Goal: Task Accomplishment & Management: Complete application form

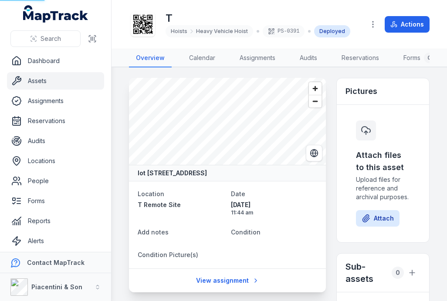
click at [97, 36] on button at bounding box center [92, 38] width 17 height 17
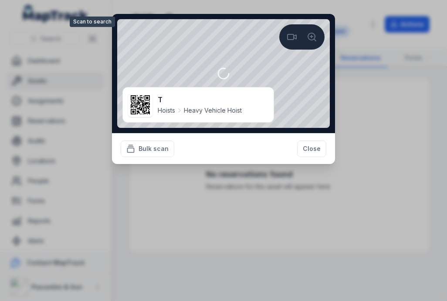
click at [310, 148] on button "Close" at bounding box center [311, 149] width 29 height 17
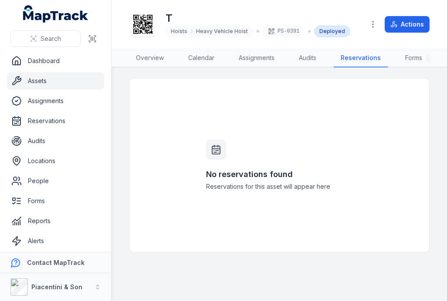
click at [409, 21] on button "Actions" at bounding box center [406, 24] width 45 height 17
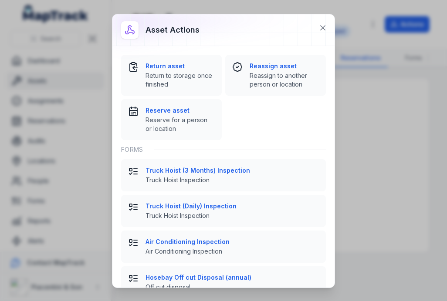
click at [234, 174] on strong "Truck Hoist (3 Months) Inspection" at bounding box center [231, 170] width 173 height 9
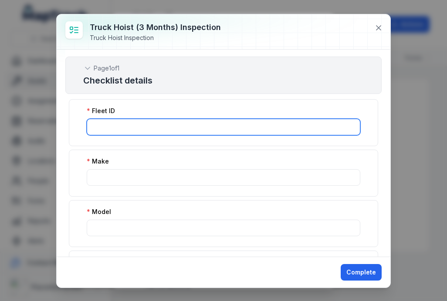
click at [266, 122] on input ":r8e:-form-item-label" at bounding box center [223, 127] width 273 height 17
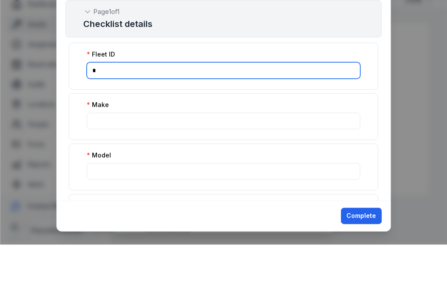
type input "*"
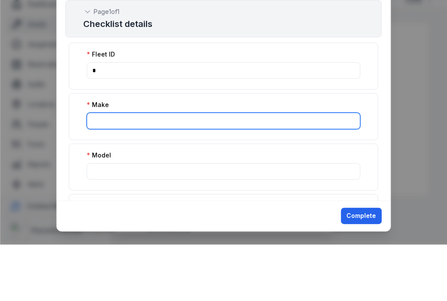
click at [233, 169] on input ":r8f:-form-item-label" at bounding box center [223, 177] width 273 height 17
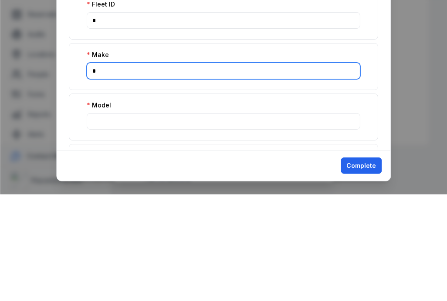
type input "*"
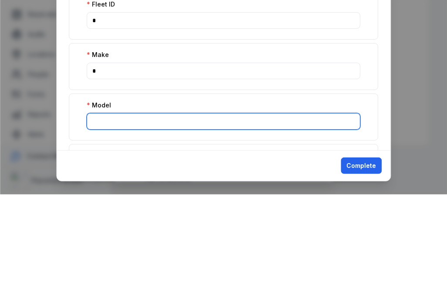
click at [225, 220] on input ":r8g:-form-item-label" at bounding box center [223, 228] width 273 height 17
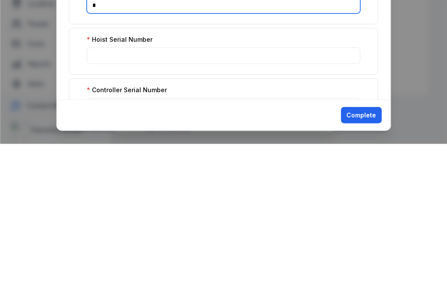
scroll to position [64, 0]
type input "*"
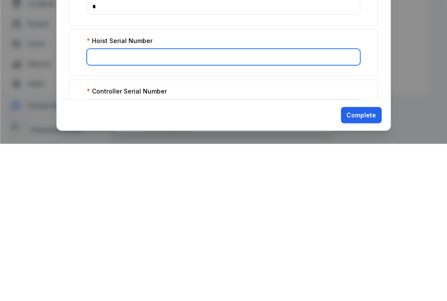
click at [226, 206] on input ":r8h:-form-item-label" at bounding box center [223, 214] width 273 height 17
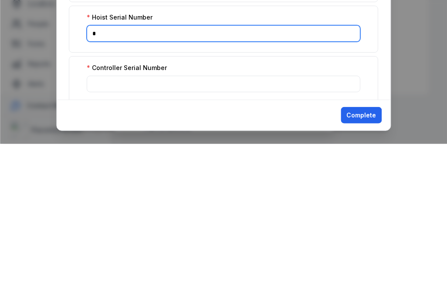
scroll to position [121, 0]
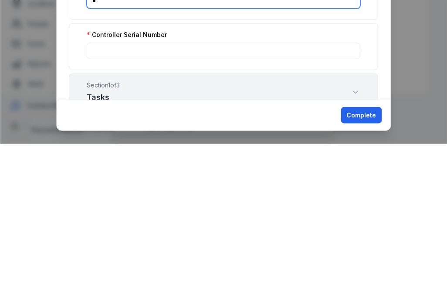
type input "*"
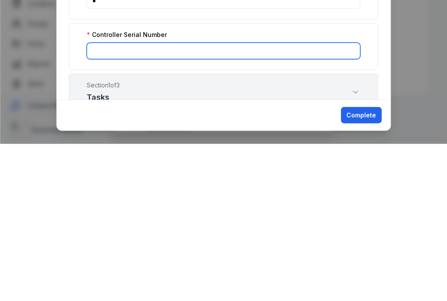
click at [223, 200] on input ":r8i:-form-item-label" at bounding box center [223, 208] width 273 height 17
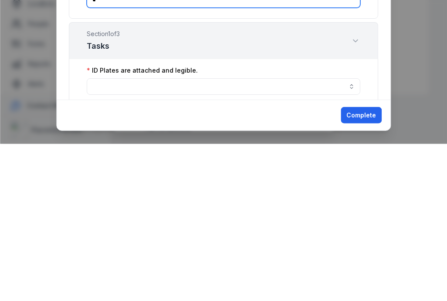
scroll to position [190, 0]
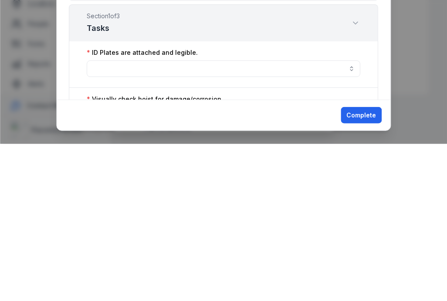
type input "*"
click at [213, 218] on button "button" at bounding box center [223, 226] width 273 height 17
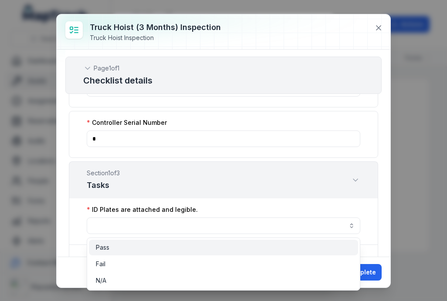
click at [155, 249] on div "Pass" at bounding box center [223, 247] width 255 height 9
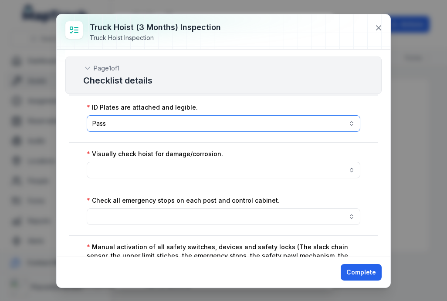
scroll to position [291, 0]
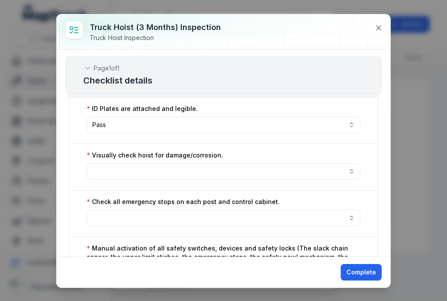
click at [183, 168] on button "button" at bounding box center [223, 171] width 273 height 17
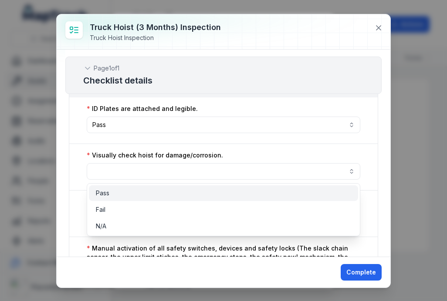
click at [167, 195] on div "Pass" at bounding box center [223, 193] width 255 height 9
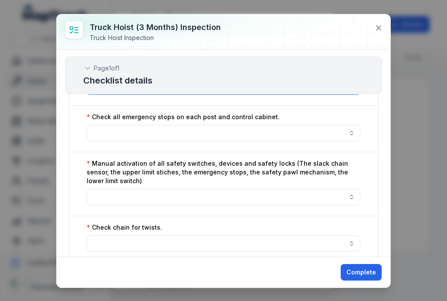
scroll to position [378, 0]
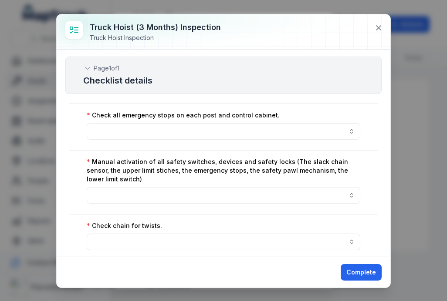
click at [209, 134] on button "button" at bounding box center [223, 131] width 273 height 17
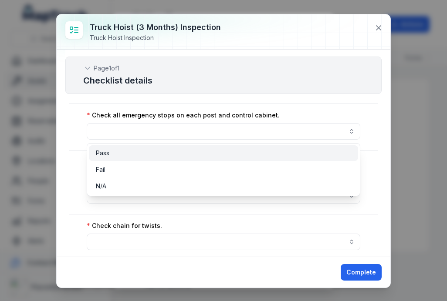
click at [194, 152] on div "Pass" at bounding box center [223, 153] width 255 height 9
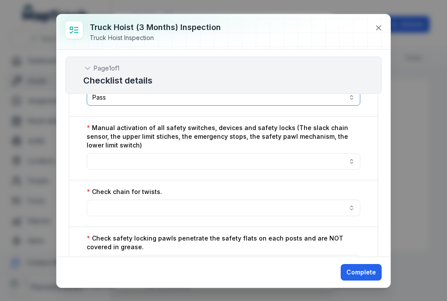
scroll to position [411, 0]
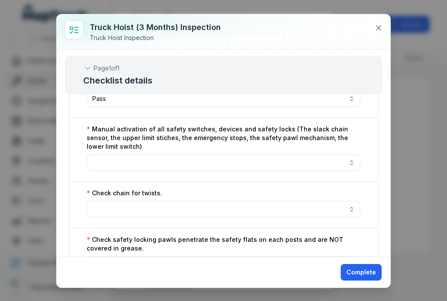
click at [216, 148] on label "Manual activation of all safety switches, devices and safety locks (The slack c…" at bounding box center [223, 138] width 273 height 26
click at [203, 165] on button "button" at bounding box center [223, 163] width 273 height 17
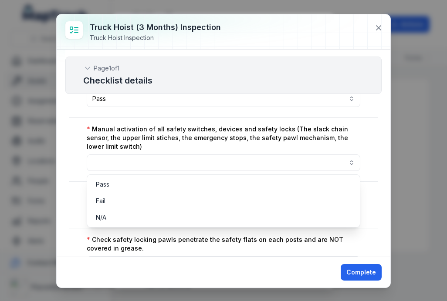
click at [202, 160] on button "button" at bounding box center [223, 163] width 273 height 17
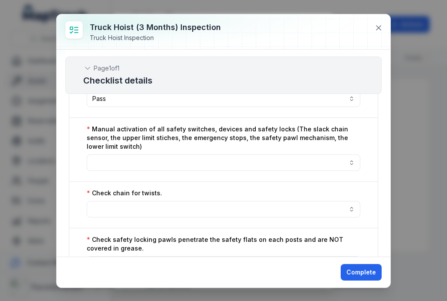
click at [197, 159] on button "button" at bounding box center [223, 163] width 273 height 17
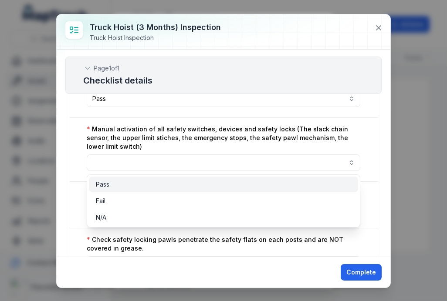
click at [176, 185] on div "Pass" at bounding box center [223, 184] width 255 height 9
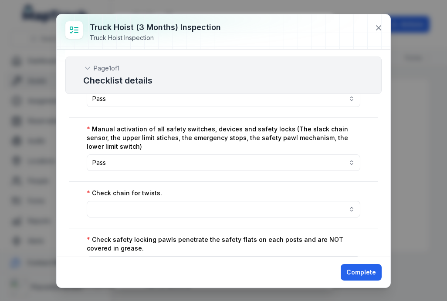
click at [192, 207] on button "button" at bounding box center [223, 209] width 273 height 17
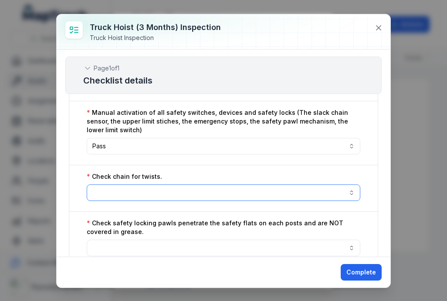
scroll to position [434, 0]
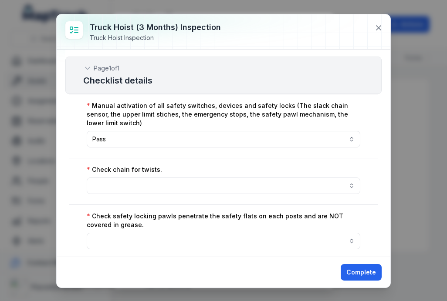
click at [198, 187] on button "button" at bounding box center [223, 186] width 273 height 17
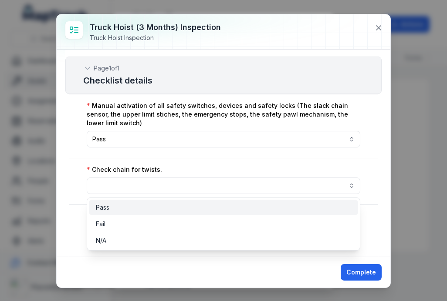
click at [191, 205] on div "Pass" at bounding box center [223, 207] width 255 height 9
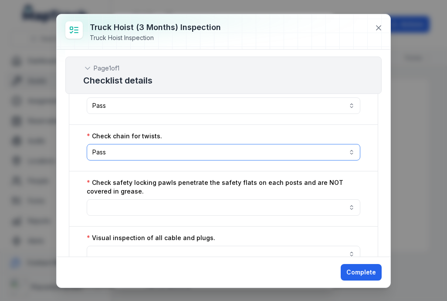
scroll to position [474, 0]
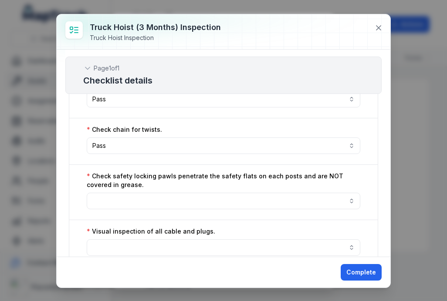
click at [192, 196] on button "button" at bounding box center [223, 201] width 273 height 17
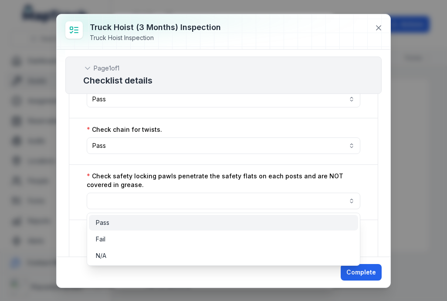
click at [187, 222] on div "Pass" at bounding box center [223, 223] width 255 height 9
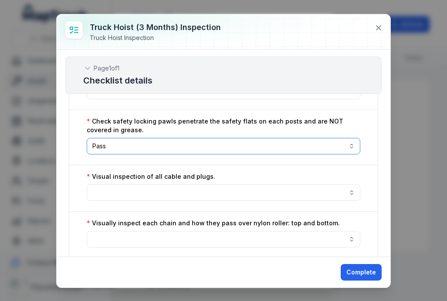
scroll to position [529, 0]
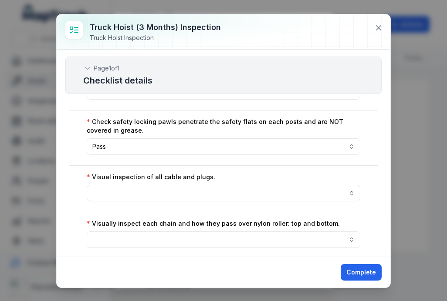
click at [201, 187] on button "button" at bounding box center [223, 193] width 273 height 17
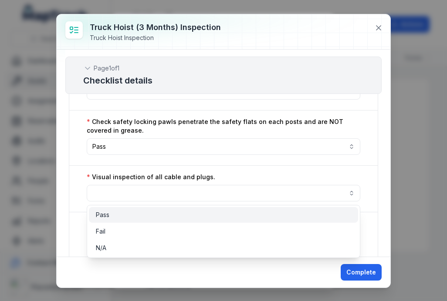
click at [191, 215] on div "Pass" at bounding box center [223, 215] width 255 height 9
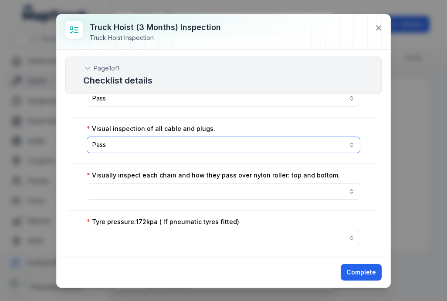
scroll to position [579, 0]
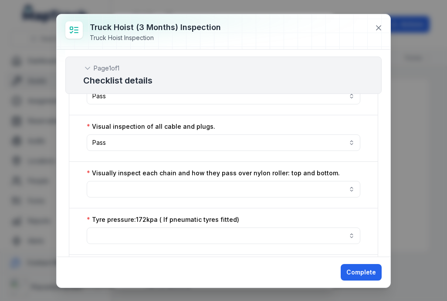
click at [206, 188] on button "button" at bounding box center [223, 189] width 273 height 17
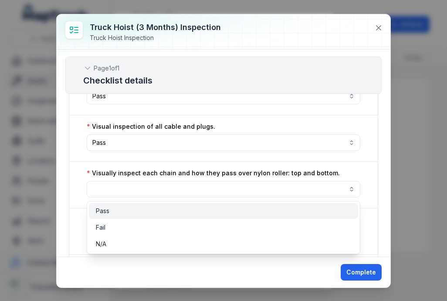
click at [198, 209] on div "Pass" at bounding box center [223, 211] width 255 height 9
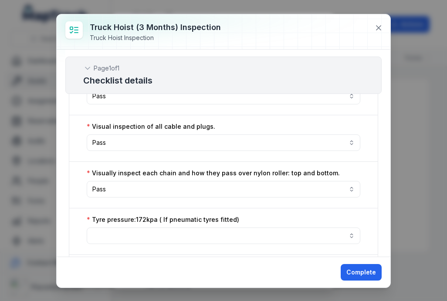
click at [205, 223] on label "Tyre pressure:172kpa ( If pneumatic tyres fitted)" at bounding box center [163, 219] width 152 height 9
click at [198, 232] on button "button" at bounding box center [223, 236] width 273 height 17
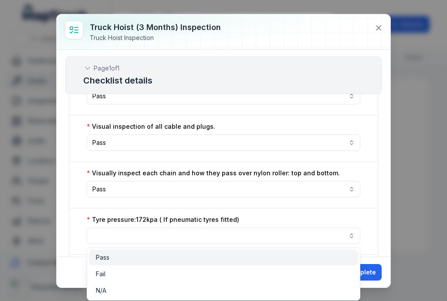
click at [193, 250] on div "Pass" at bounding box center [223, 258] width 269 height 16
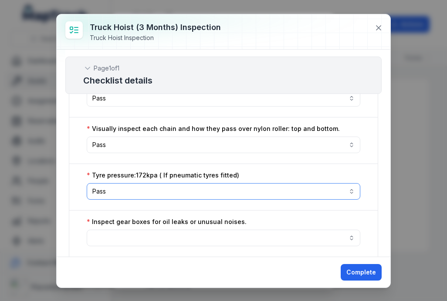
scroll to position [636, 0]
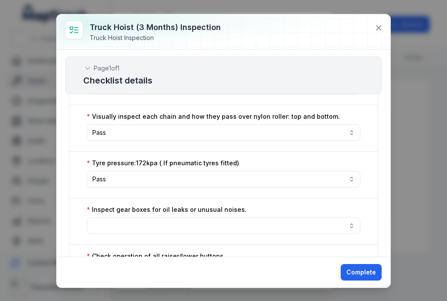
click at [193, 220] on button "button" at bounding box center [223, 226] width 273 height 17
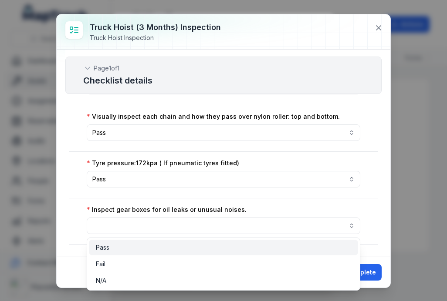
click at [187, 242] on div "Pass" at bounding box center [223, 248] width 269 height 16
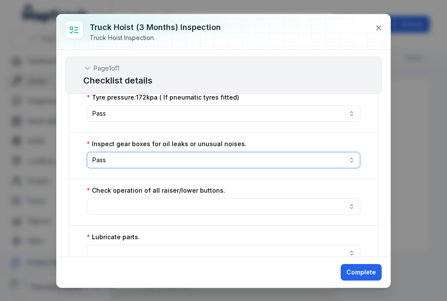
scroll to position [710, 0]
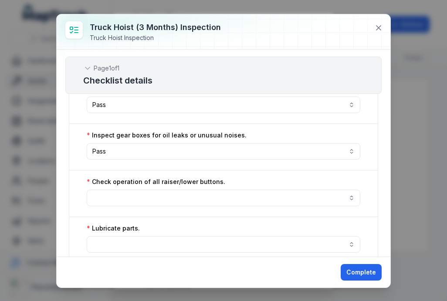
click at [199, 199] on button "button" at bounding box center [223, 198] width 273 height 17
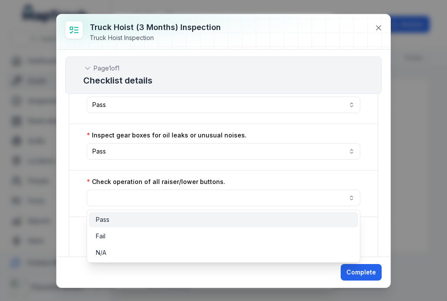
click at [196, 222] on div "Pass" at bounding box center [223, 219] width 255 height 9
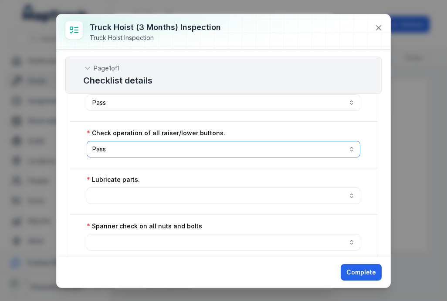
scroll to position [757, 0]
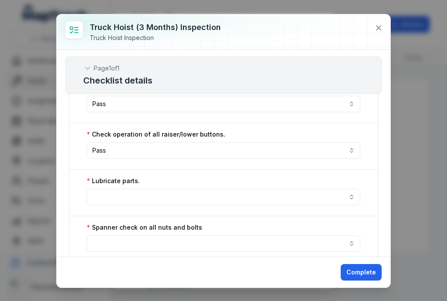
click at [200, 197] on button "button" at bounding box center [223, 197] width 273 height 17
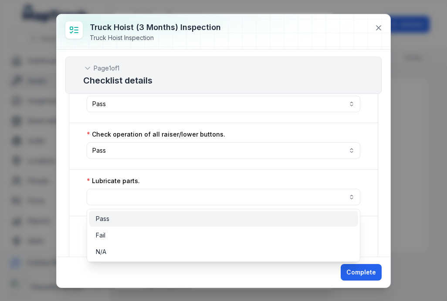
click at [193, 221] on div "Pass" at bounding box center [223, 219] width 255 height 9
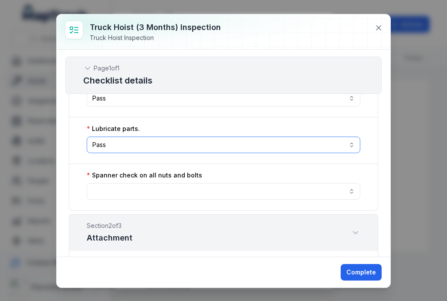
scroll to position [812, 0]
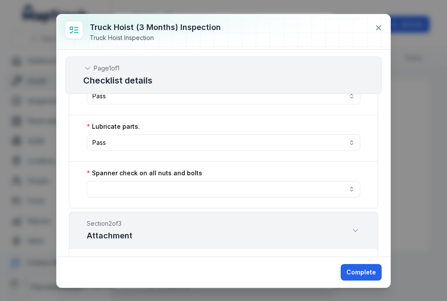
click at [203, 185] on button "button" at bounding box center [223, 189] width 273 height 17
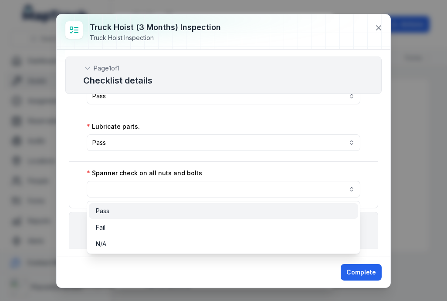
click at [197, 209] on div "Pass" at bounding box center [223, 211] width 255 height 9
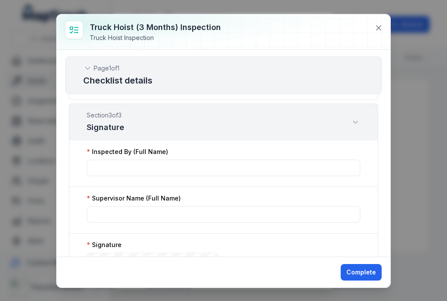
scroll to position [1053, 0]
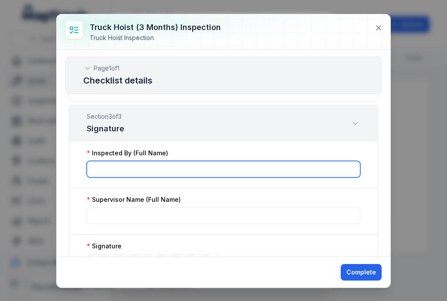
click at [312, 167] on input ":ra8:-form-item-label" at bounding box center [223, 169] width 273 height 17
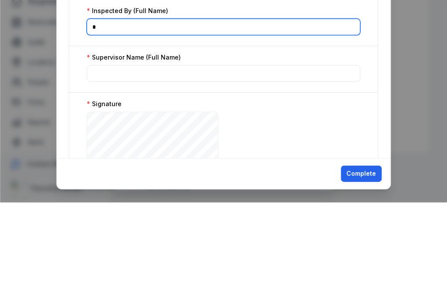
scroll to position [1101, 0]
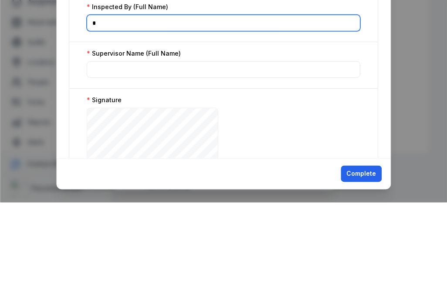
type input "*"
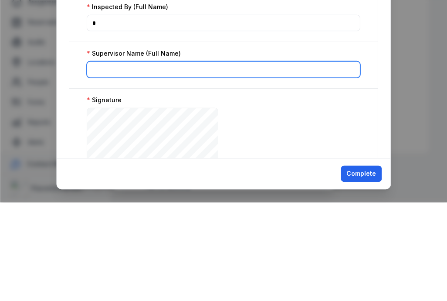
click at [291, 160] on input ":ra9:-form-item-label" at bounding box center [223, 168] width 273 height 17
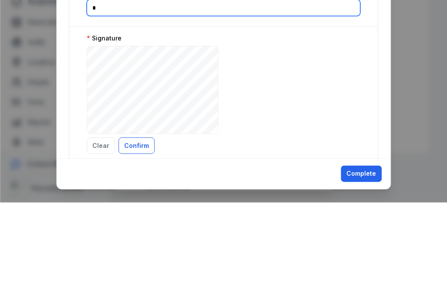
scroll to position [1164, 0]
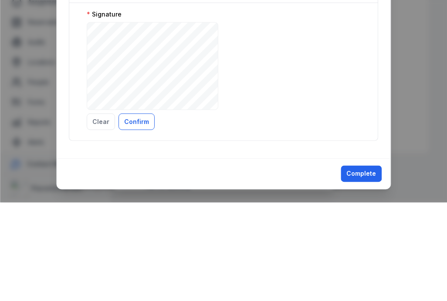
type input "*"
click at [146, 212] on button "Confirm" at bounding box center [136, 220] width 36 height 17
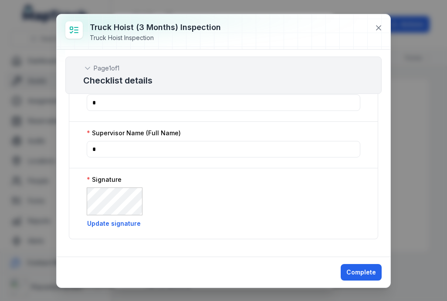
scroll to position [1120, 0]
click at [361, 277] on button "Complete" at bounding box center [360, 272] width 41 height 17
